Goal: Information Seeking & Learning: Find specific fact

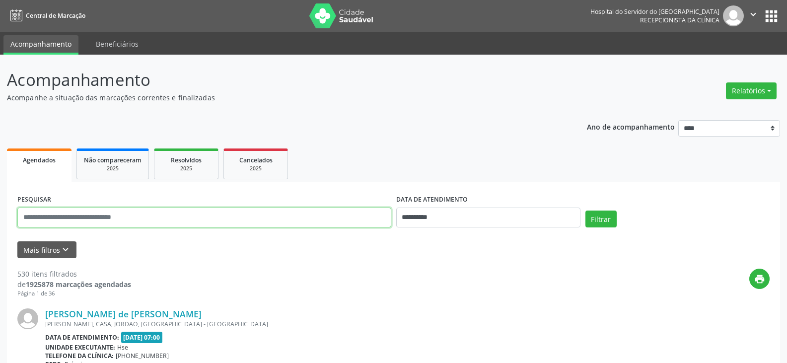
click at [272, 219] on input "text" at bounding box center [204, 217] width 374 height 20
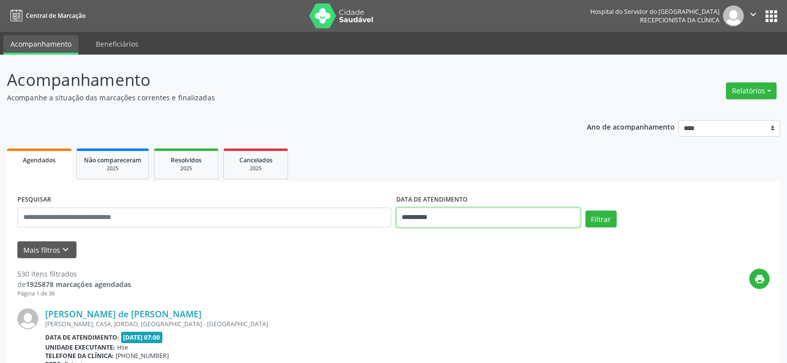
click at [433, 211] on input "**********" at bounding box center [488, 217] width 184 height 20
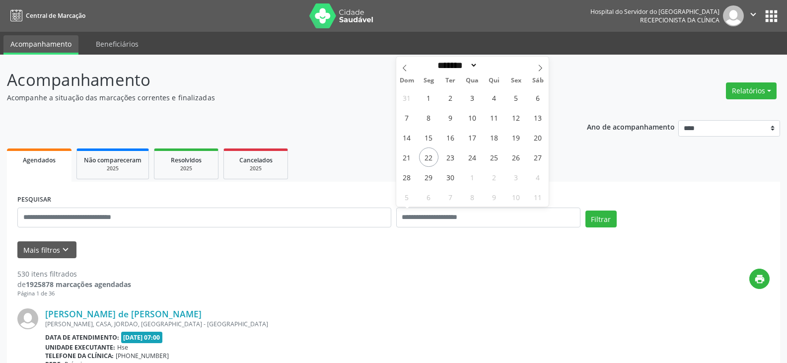
click at [351, 229] on div "PESQUISAR" at bounding box center [204, 213] width 379 height 42
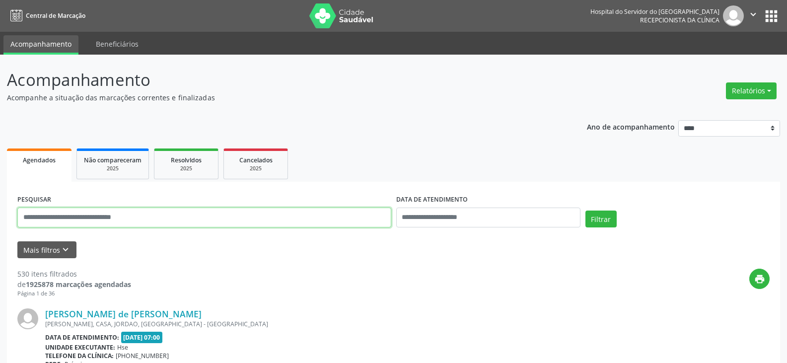
click at [355, 216] on input "text" at bounding box center [204, 217] width 374 height 20
paste input "**********"
click at [585, 210] on button "Filtrar" at bounding box center [600, 218] width 31 height 17
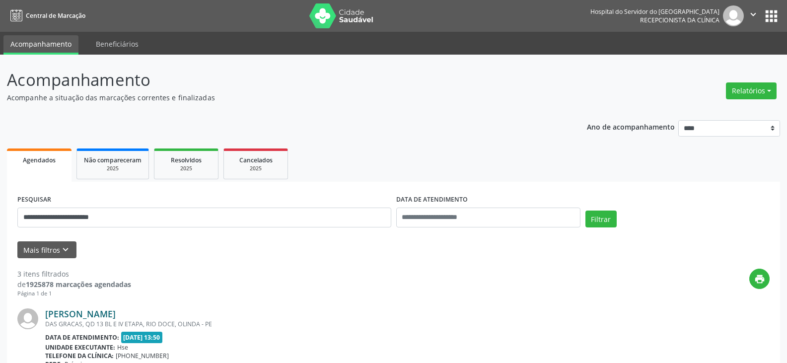
click at [91, 310] on link "[PERSON_NAME]" at bounding box center [80, 313] width 70 height 11
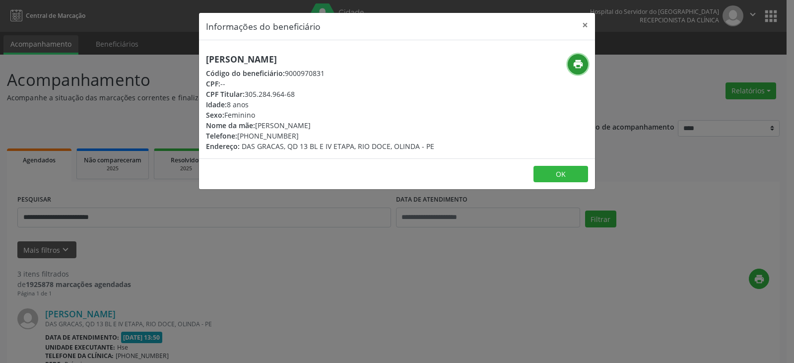
click at [575, 66] on icon "print" at bounding box center [578, 64] width 11 height 11
drag, startPoint x: 244, startPoint y: 93, endPoint x: 303, endPoint y: 90, distance: 58.6
click at [303, 90] on div "CPF Titular: 305.284.964-68" at bounding box center [320, 94] width 228 height 10
copy div "305.284.964-68"
drag, startPoint x: 251, startPoint y: 133, endPoint x: 291, endPoint y: 133, distance: 39.7
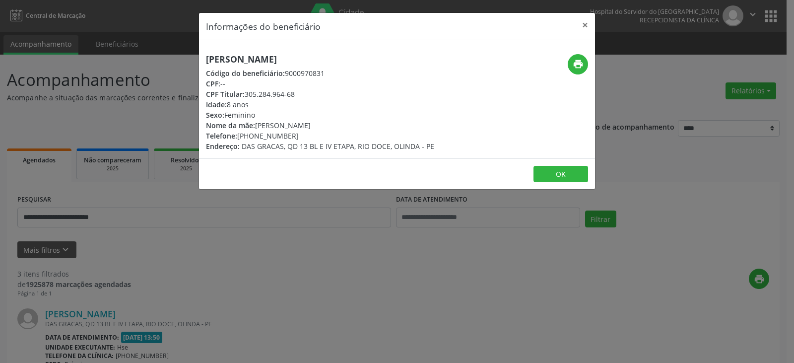
click at [291, 133] on div "Telefone: [PHONE_NUMBER]" at bounding box center [320, 136] width 228 height 10
copy div "99111-5426"
drag, startPoint x: 247, startPoint y: 94, endPoint x: 315, endPoint y: 94, distance: 68.5
click at [315, 94] on div "CPF Titular: 305.284.964-68" at bounding box center [320, 94] width 228 height 10
copy div "305.284.964-68"
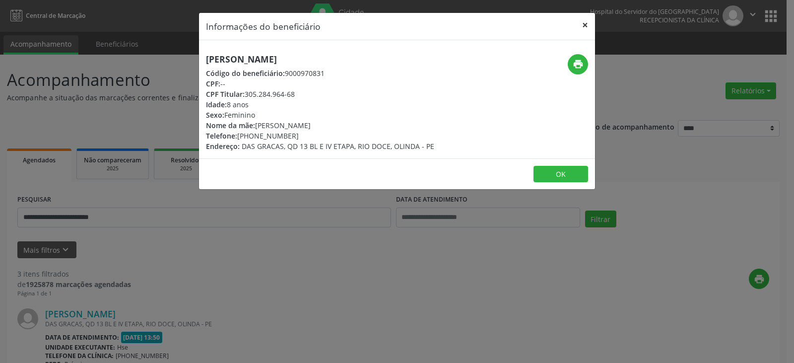
click at [591, 21] on button "×" at bounding box center [585, 25] width 20 height 24
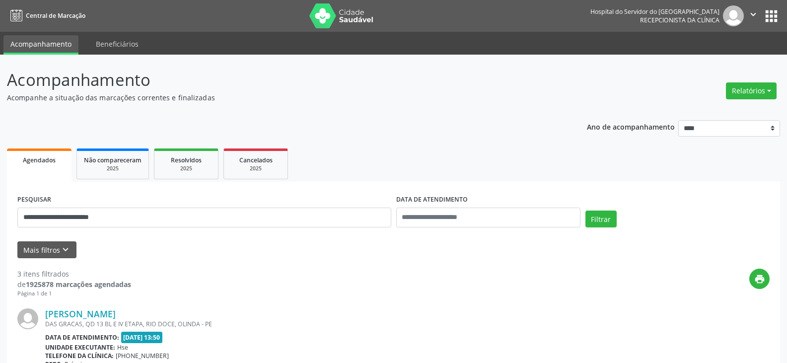
click at [243, 203] on div "**********" at bounding box center [204, 213] width 379 height 42
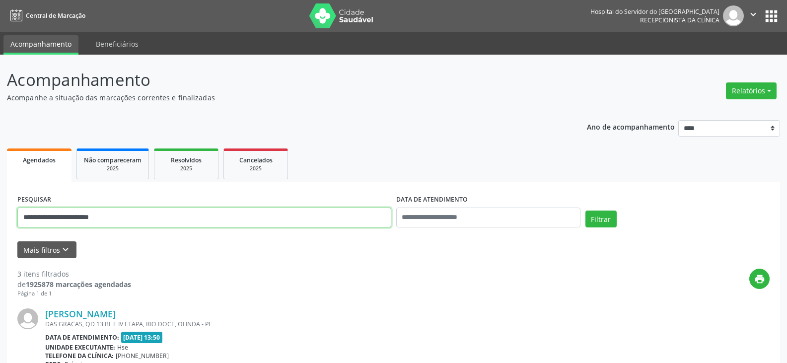
drag, startPoint x: 246, startPoint y: 210, endPoint x: 9, endPoint y: 229, distance: 237.5
paste input "text"
type input "**********"
click at [585, 210] on button "Filtrar" at bounding box center [600, 218] width 31 height 17
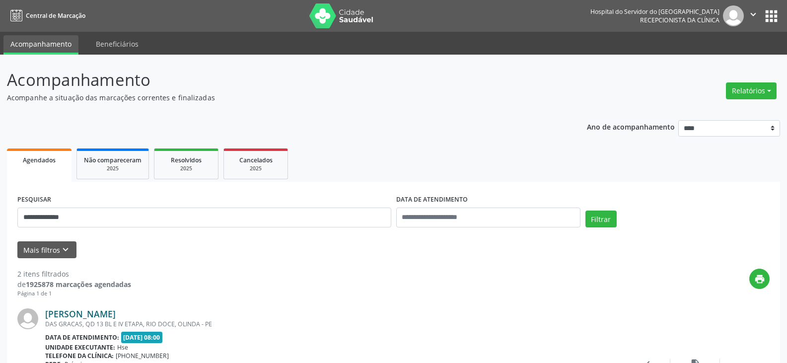
click at [116, 311] on link "[PERSON_NAME]" at bounding box center [80, 313] width 70 height 11
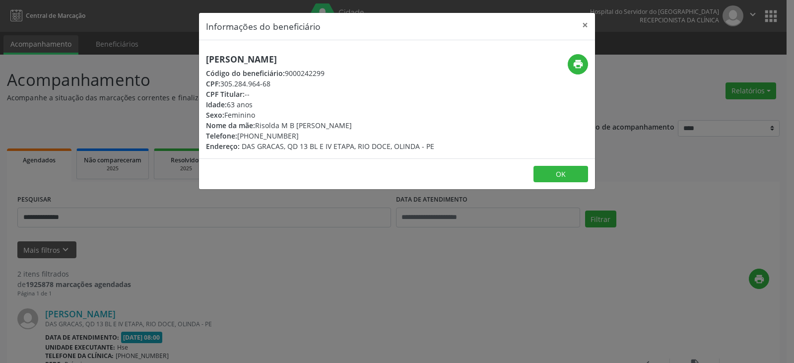
drag, startPoint x: 412, startPoint y: 62, endPoint x: 201, endPoint y: 62, distance: 211.4
click at [201, 62] on div "[PERSON_NAME] Código do beneficiário: 9000242299 CPF: 305.284.964-68 CPF Titula…" at bounding box center [331, 102] width 264 height 97
copy h5 "[PERSON_NAME]"
